Goal: Information Seeking & Learning: Learn about a topic

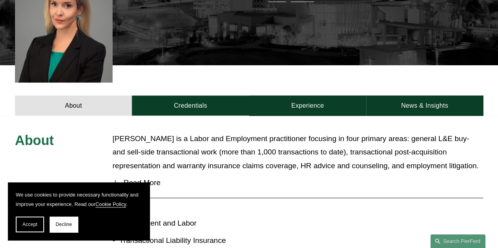
scroll to position [275, 0]
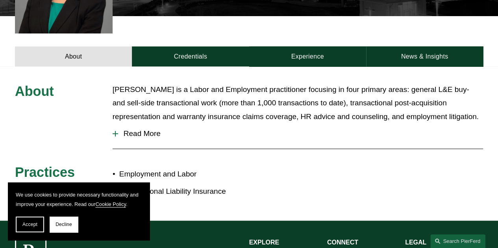
click at [131, 129] on span "Read More" at bounding box center [300, 133] width 365 height 9
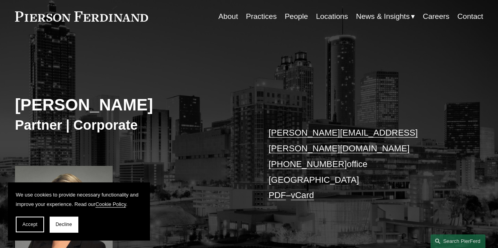
scroll to position [0, 0]
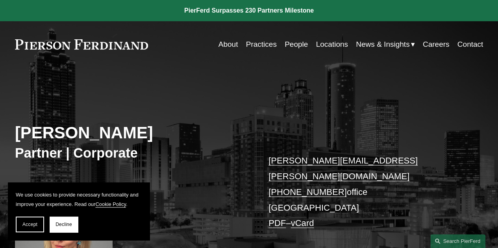
click at [261, 48] on link "Practices" at bounding box center [261, 44] width 31 height 15
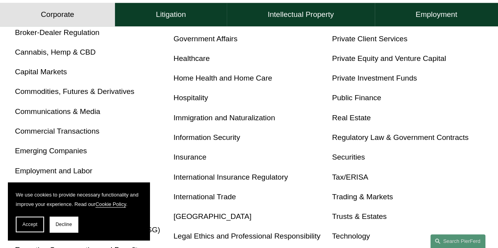
scroll to position [275, 0]
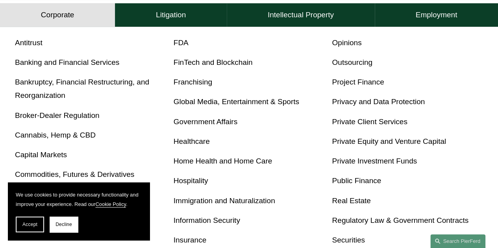
click at [366, 66] on link "Outsourcing" at bounding box center [352, 62] width 41 height 8
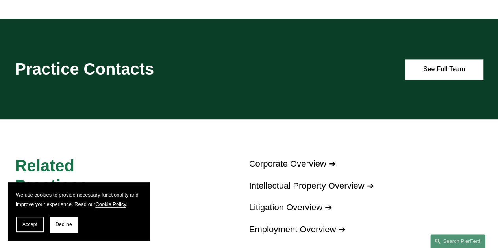
scroll to position [511, 0]
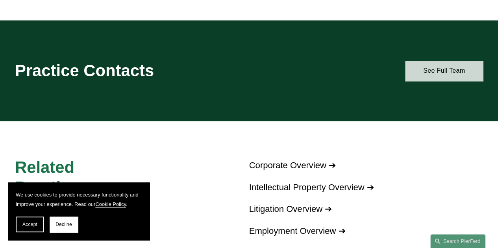
click at [423, 64] on link "See Full Team" at bounding box center [444, 71] width 78 height 20
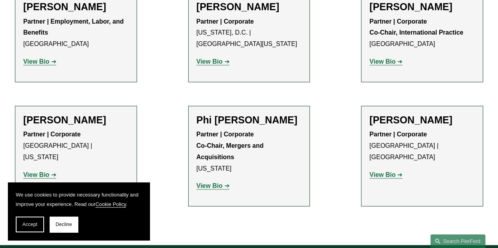
scroll to position [315, 0]
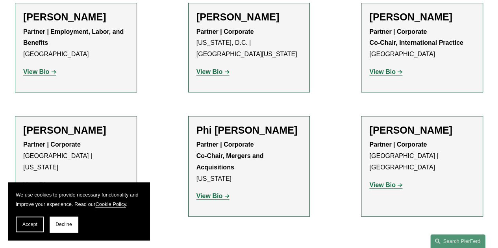
click at [35, 74] on strong "View Bio" at bounding box center [36, 71] width 26 height 7
click at [41, 182] on strong "View Bio" at bounding box center [36, 185] width 26 height 7
click at [43, 73] on strong "View Bio" at bounding box center [36, 71] width 26 height 7
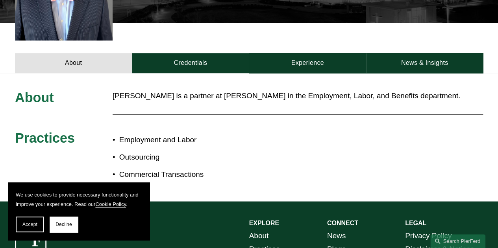
scroll to position [275, 0]
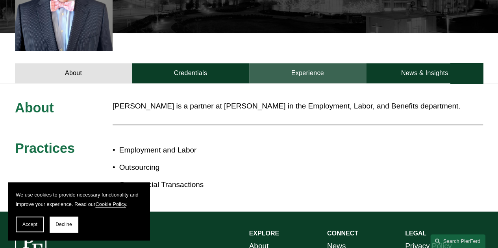
click at [308, 63] on link "Experience" at bounding box center [307, 73] width 117 height 20
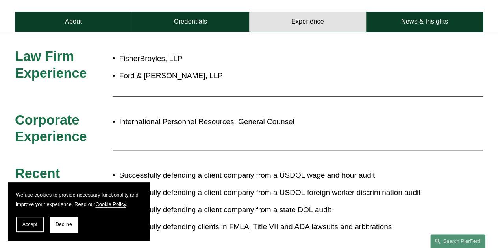
scroll to position [315, 0]
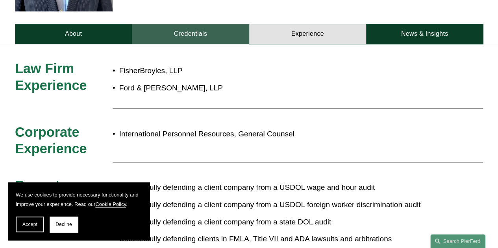
click at [201, 24] on link "Credentials" at bounding box center [190, 34] width 117 height 20
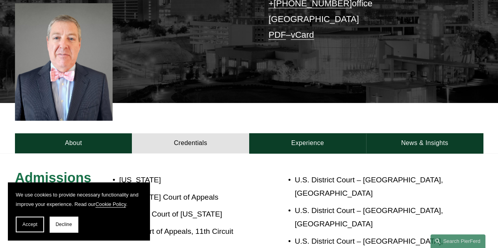
scroll to position [157, 0]
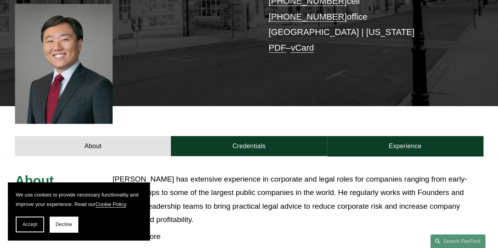
scroll to position [236, 0]
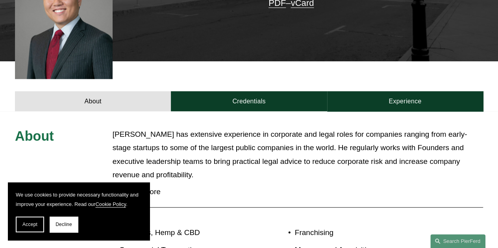
click at [143, 188] on span "Read More" at bounding box center [300, 192] width 365 height 9
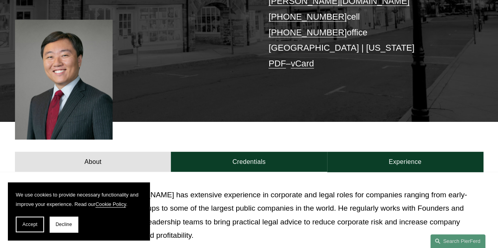
scroll to position [118, 0]
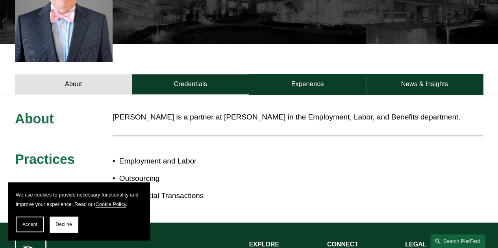
scroll to position [275, 0]
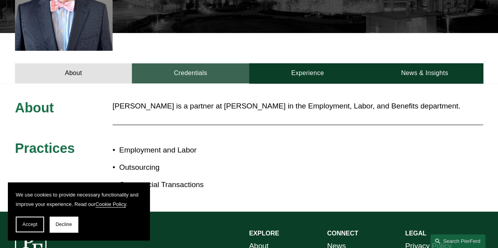
click at [189, 63] on link "Credentials" at bounding box center [190, 73] width 117 height 20
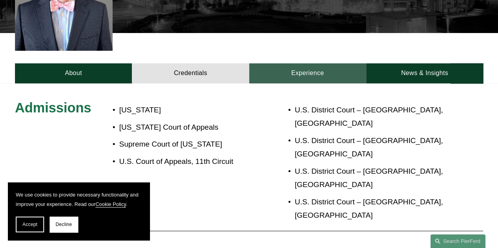
click at [298, 63] on link "Experience" at bounding box center [307, 73] width 117 height 20
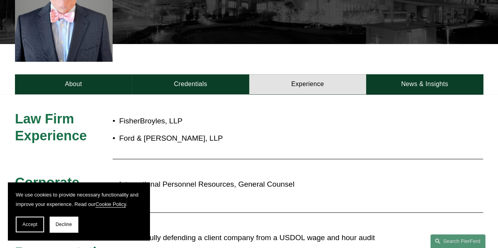
scroll to position [236, 0]
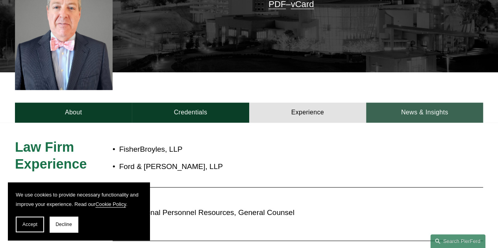
click at [409, 103] on link "News & Insights" at bounding box center [424, 113] width 117 height 20
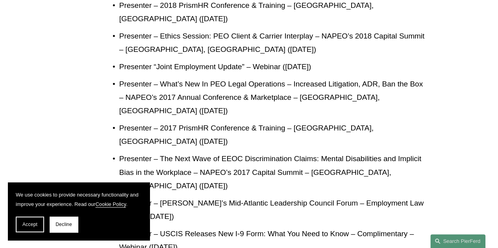
scroll to position [393, 0]
